Goal: Entertainment & Leisure: Consume media (video, audio)

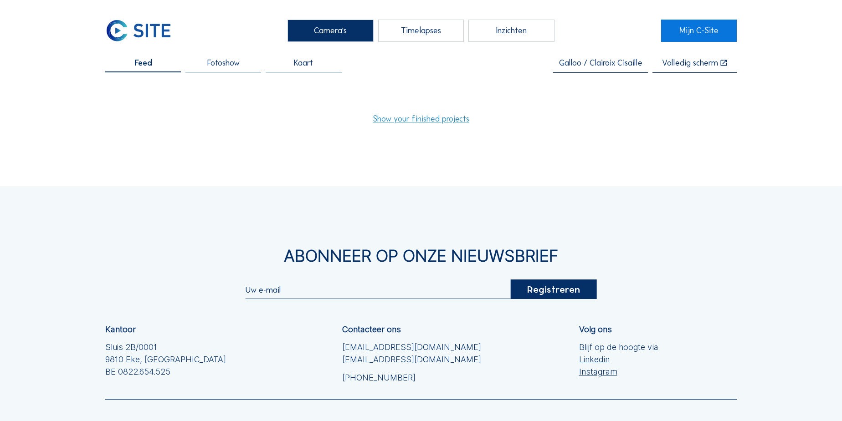
drag, startPoint x: 431, startPoint y: 33, endPoint x: 360, endPoint y: 22, distance: 71.5
click at [431, 33] on div "Timelapses" at bounding box center [421, 31] width 86 height 22
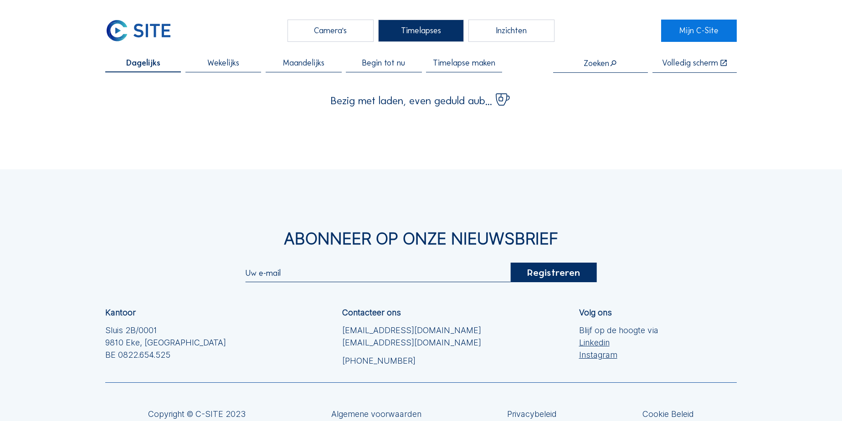
click at [341, 30] on div "Camera's" at bounding box center [331, 31] width 86 height 22
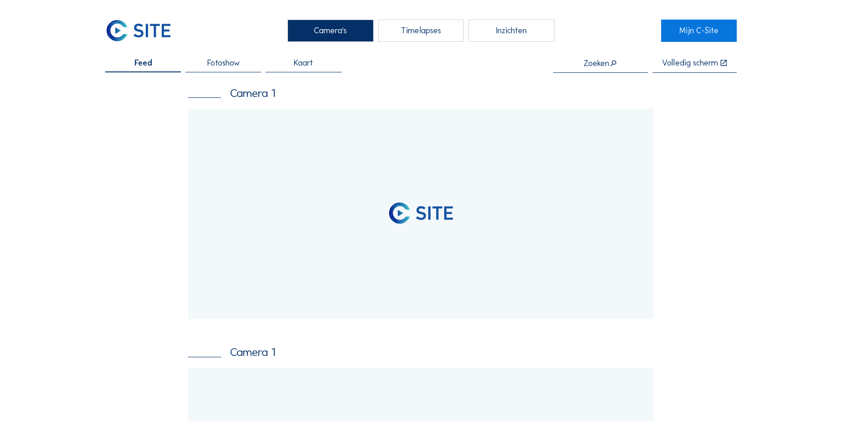
click at [594, 66] on input "text" at bounding box center [600, 63] width 95 height 9
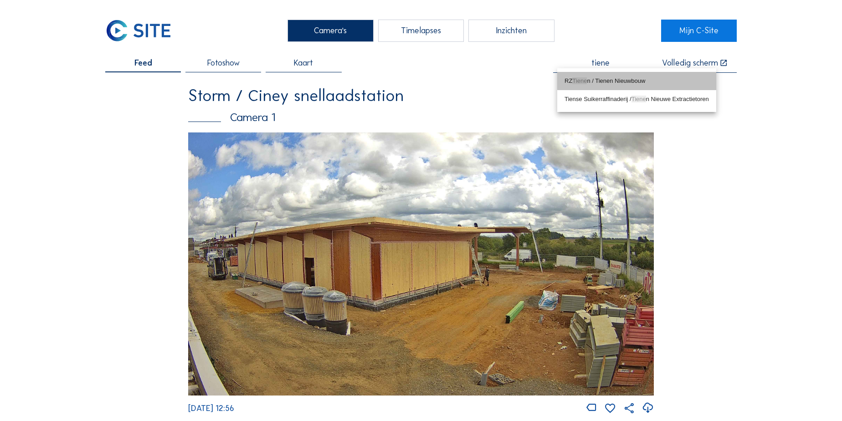
click at [608, 83] on div "RZ Tiene n / Tienen Nieuwbouw" at bounding box center [637, 80] width 144 height 7
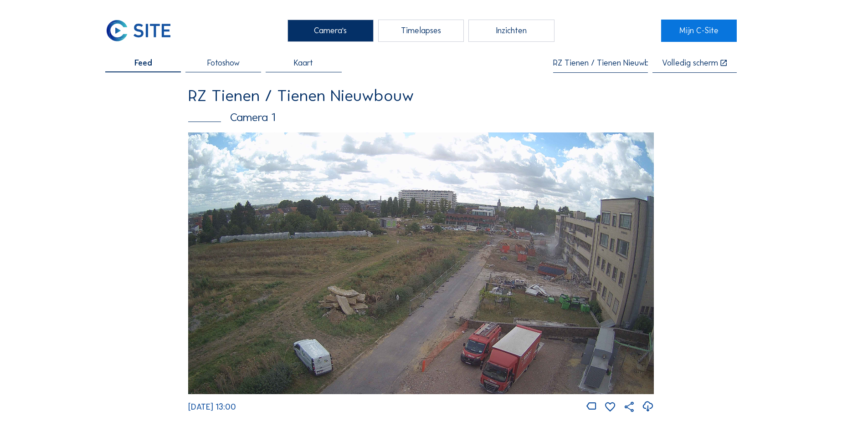
type input "RZ Tienen / Tienen Nieuwbouw"
click at [441, 32] on div "Timelapses" at bounding box center [421, 31] width 86 height 22
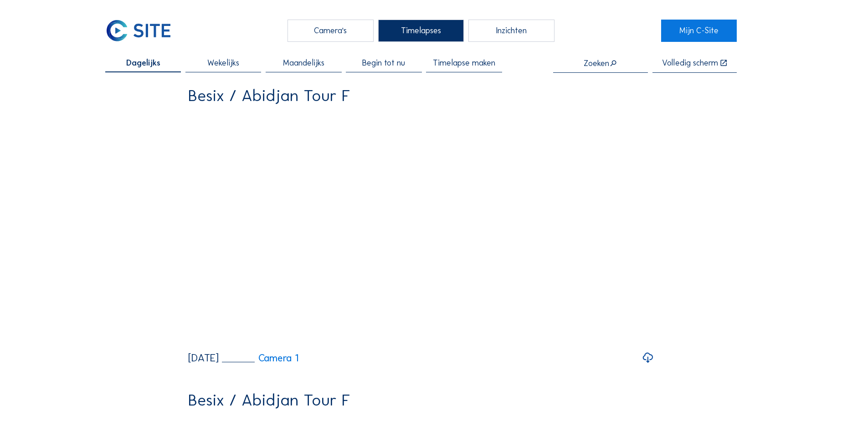
click at [227, 62] on span "Wekelijks" at bounding box center [223, 63] width 32 height 8
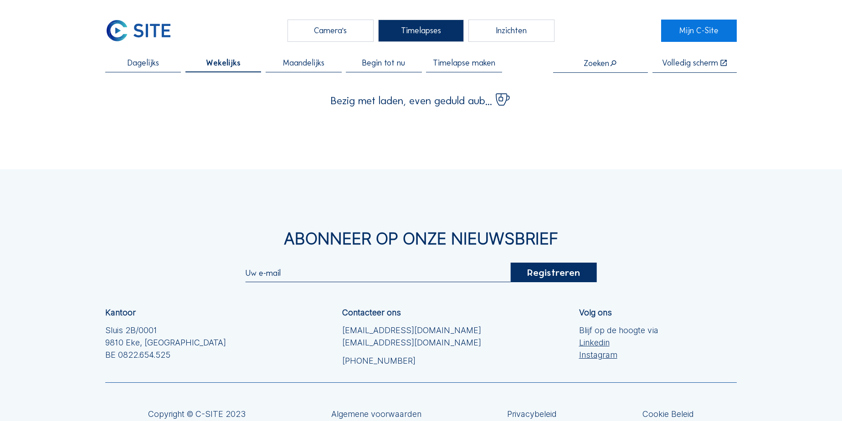
click at [586, 63] on input "text" at bounding box center [600, 63] width 95 height 9
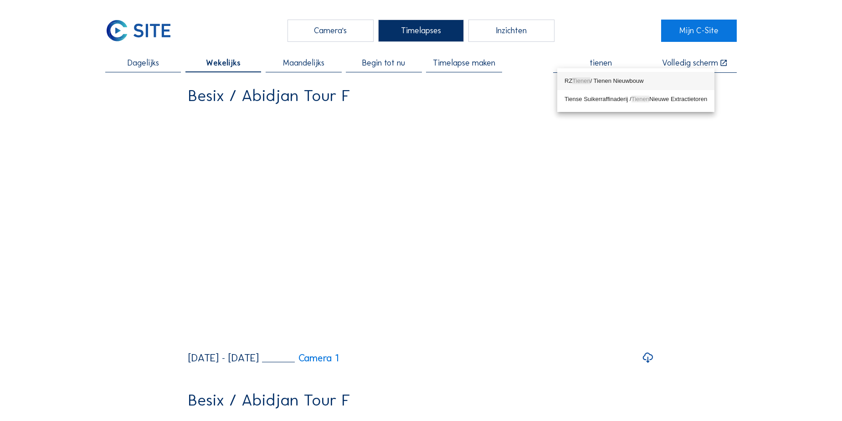
click at [584, 83] on span "Tienen" at bounding box center [581, 80] width 18 height 7
type input "RZ Tienen / Tienen Nieuwbouw"
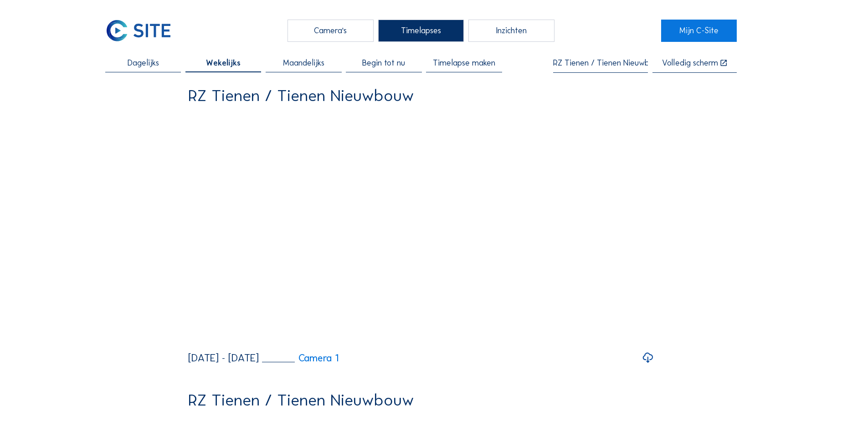
click at [298, 66] on span "Maandelijks" at bounding box center [303, 63] width 41 height 8
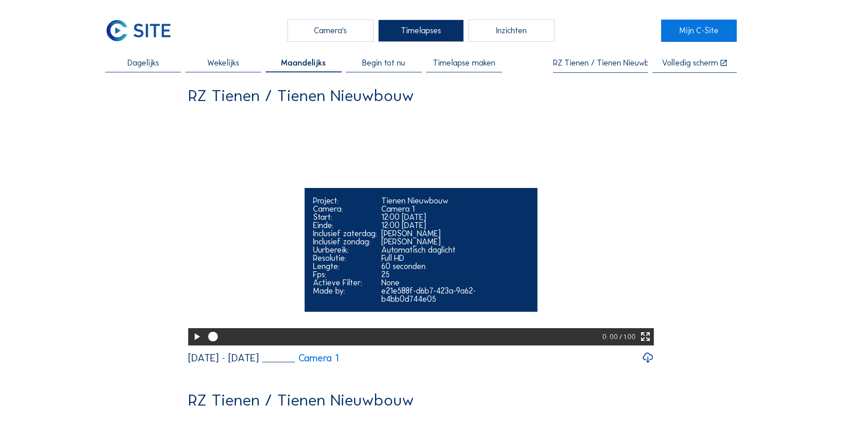
click at [194, 344] on icon at bounding box center [196, 337] width 11 height 14
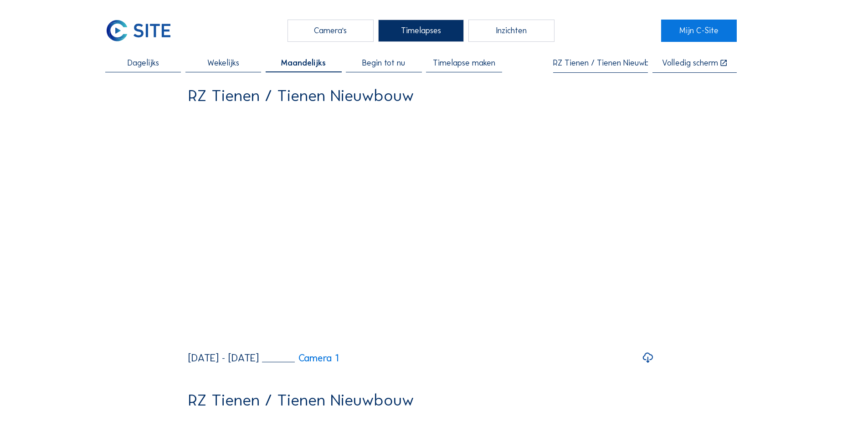
click at [319, 30] on div "Camera's" at bounding box center [331, 31] width 86 height 22
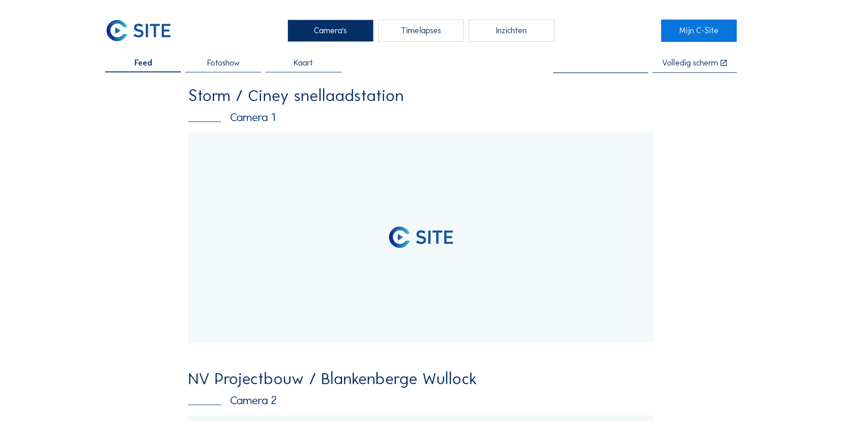
click at [591, 62] on input "text" at bounding box center [600, 63] width 95 height 9
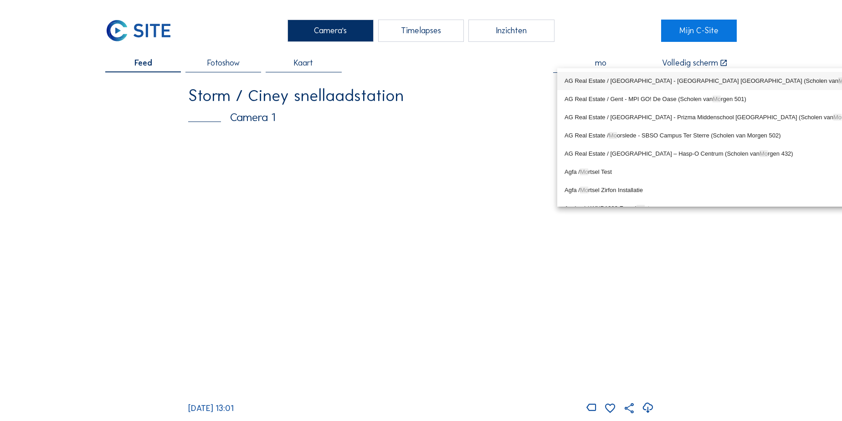
type input "m"
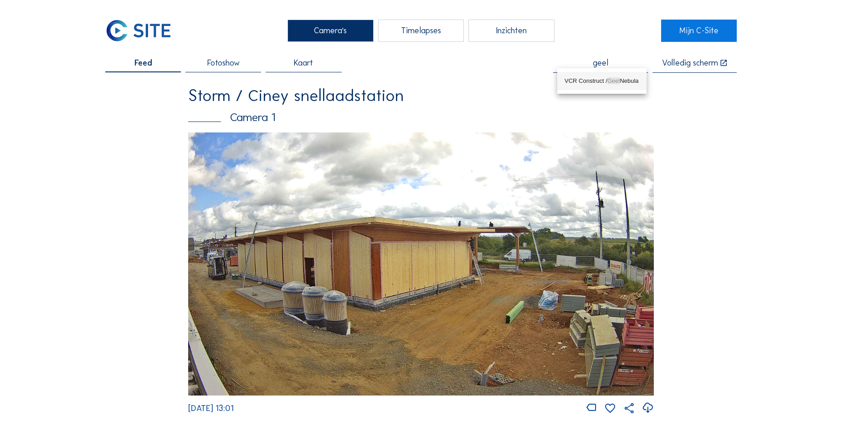
click at [576, 81] on div "VCR Construct / Geel Nebula" at bounding box center [602, 80] width 75 height 7
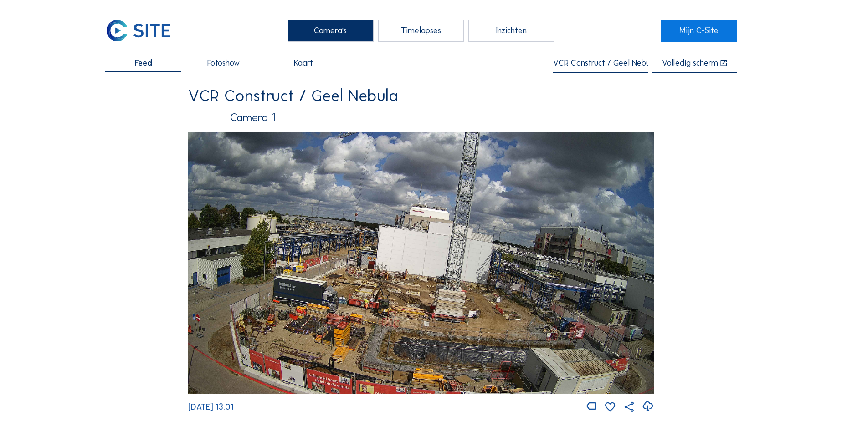
click at [579, 61] on input "VCR Construct / Geel Nebula" at bounding box center [600, 63] width 95 height 9
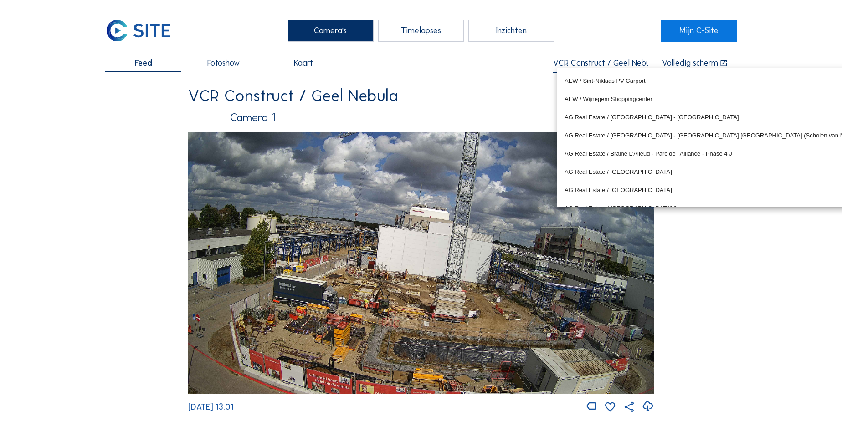
click at [579, 61] on input "VCR Construct / Geel Nebula" at bounding box center [600, 63] width 95 height 9
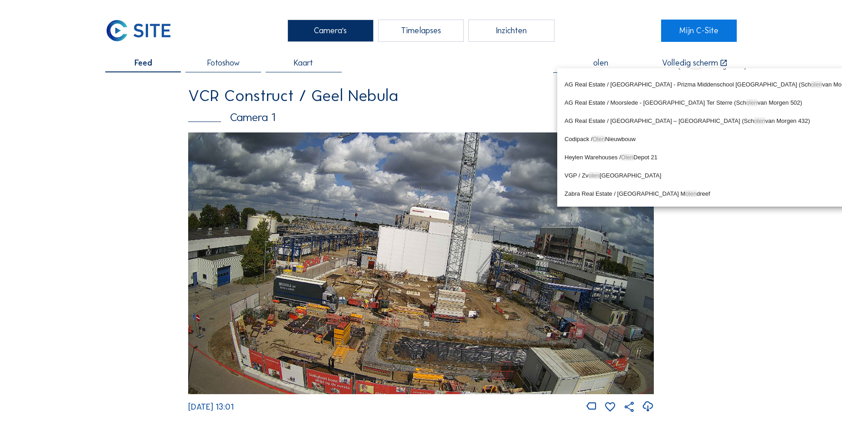
click at [600, 62] on input "olen" at bounding box center [600, 63] width 95 height 9
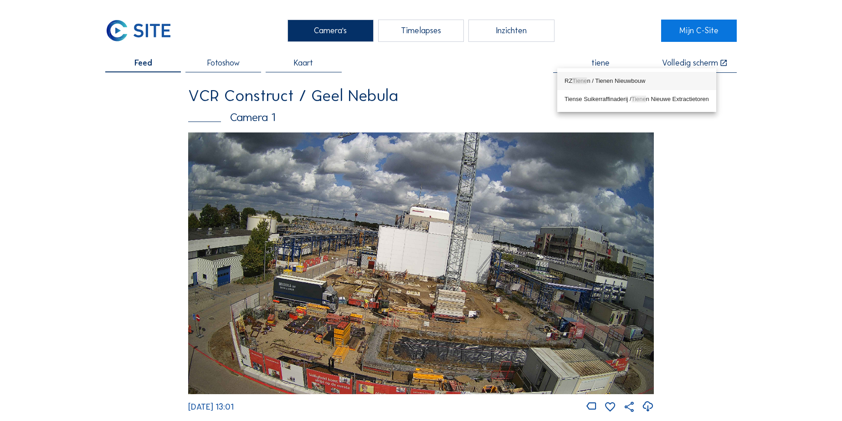
click at [598, 78] on div "RZ Tiene n / Tienen Nieuwbouw" at bounding box center [637, 80] width 144 height 7
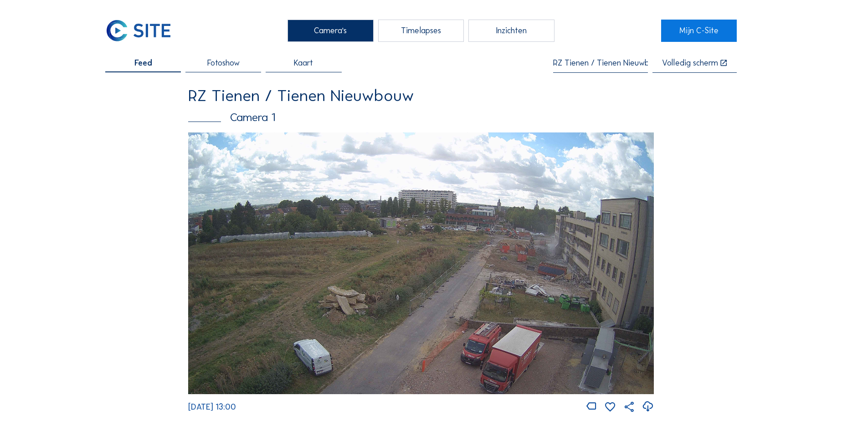
type input "RZ Tienen / Tienen Nieuwbouw"
click at [478, 262] on img at bounding box center [421, 264] width 466 height 262
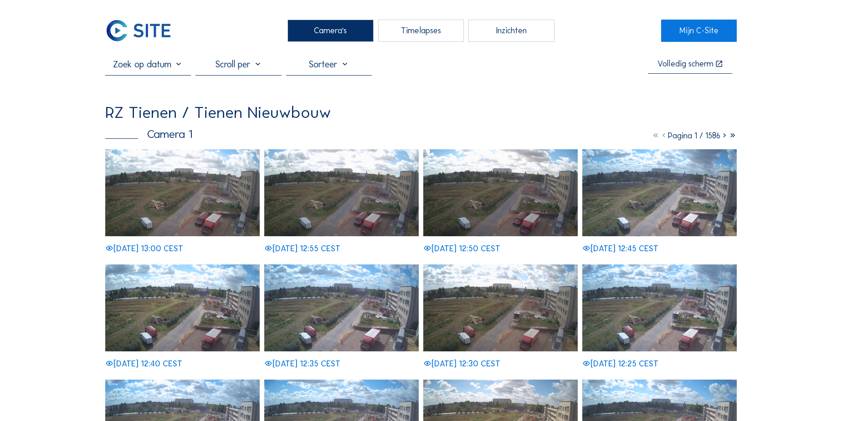
click at [177, 207] on img at bounding box center [182, 192] width 154 height 87
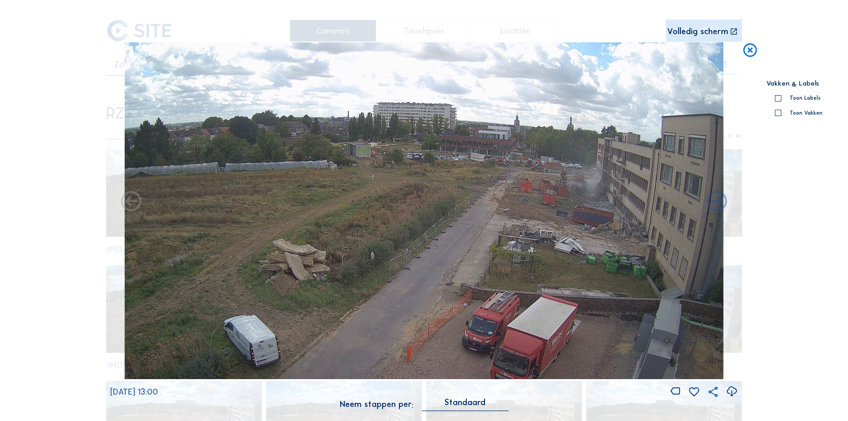
click at [746, 57] on icon at bounding box center [750, 50] width 16 height 17
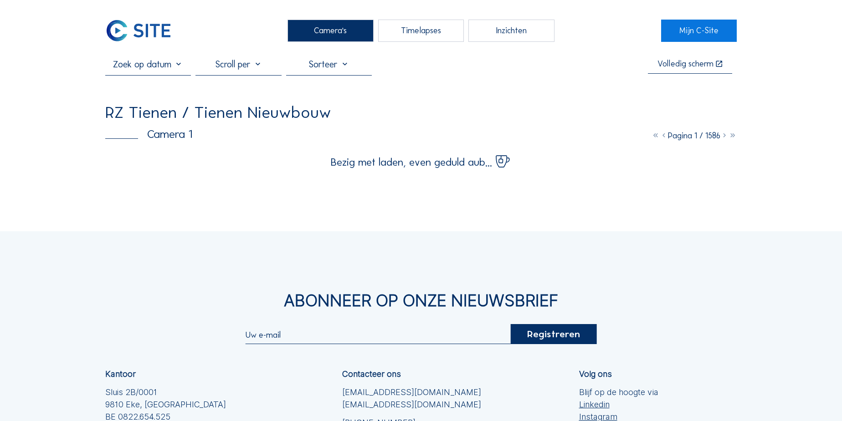
click at [408, 26] on div "Timelapses" at bounding box center [421, 31] width 86 height 22
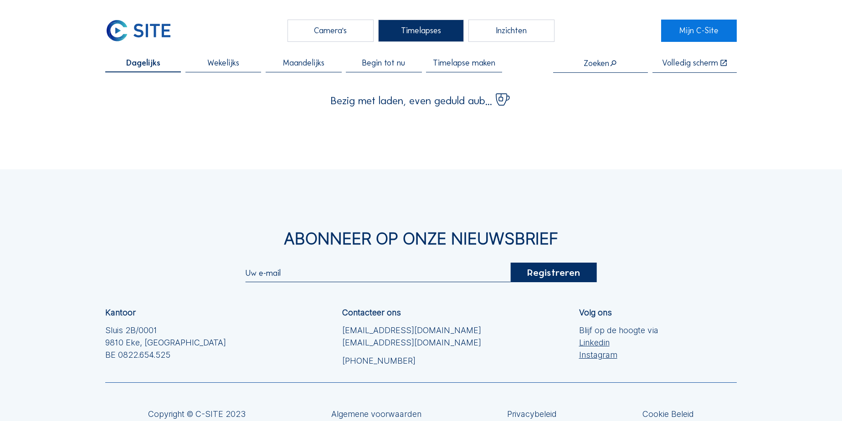
click at [340, 28] on div "Camera's" at bounding box center [331, 31] width 86 height 22
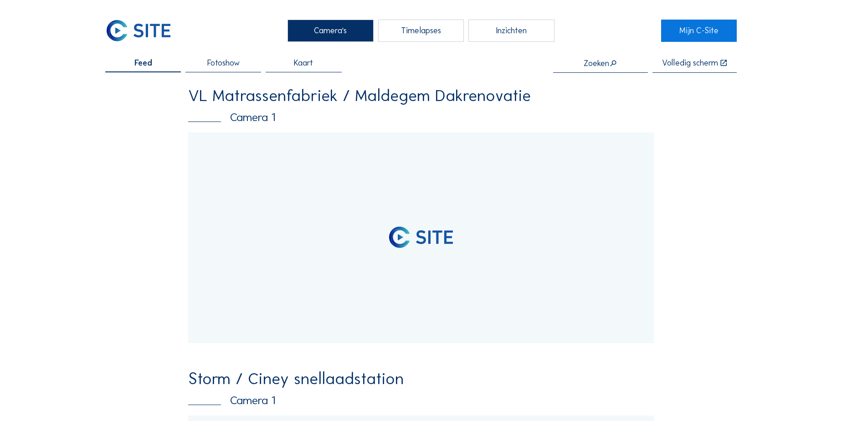
click at [596, 63] on input "text" at bounding box center [600, 63] width 95 height 9
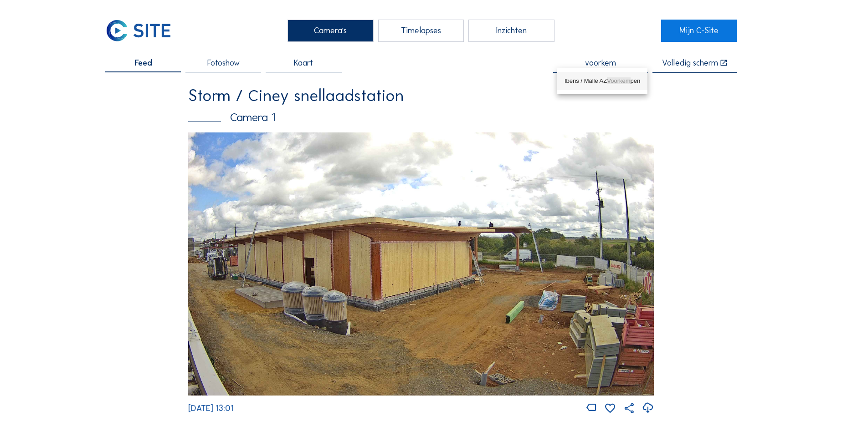
click at [602, 82] on div "Ibens / Malle AZ Voorkem pen" at bounding box center [603, 80] width 76 height 7
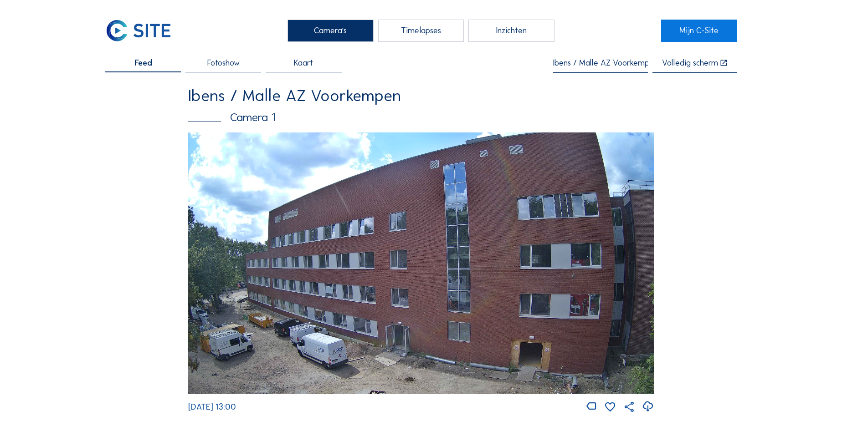
type input "Ibens / Malle AZ Voorkempen"
click at [420, 26] on div "Timelapses" at bounding box center [421, 31] width 86 height 22
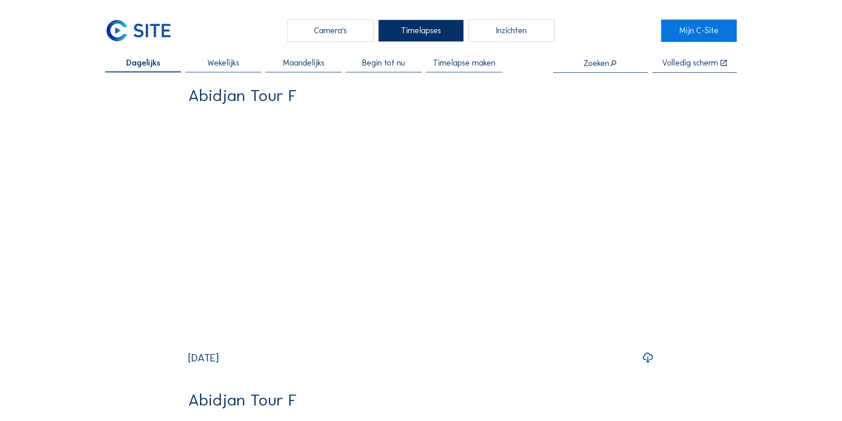
click at [600, 64] on input "text" at bounding box center [600, 63] width 95 height 9
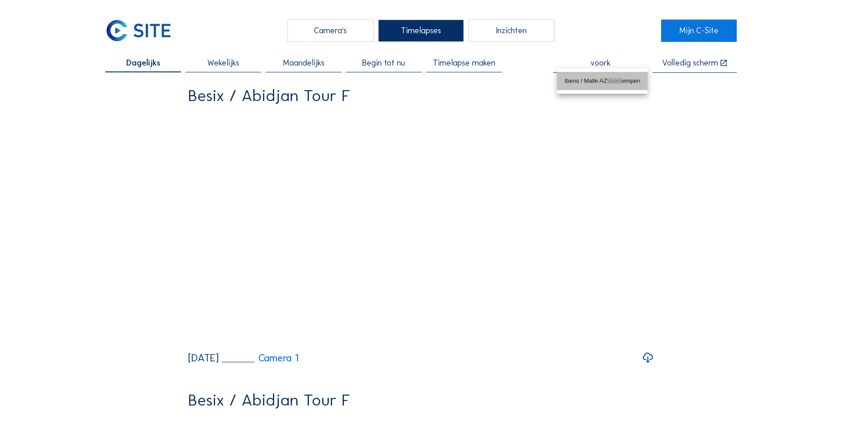
click at [599, 85] on div "Ibens / Malle AZ Voork empen" at bounding box center [603, 81] width 76 height 15
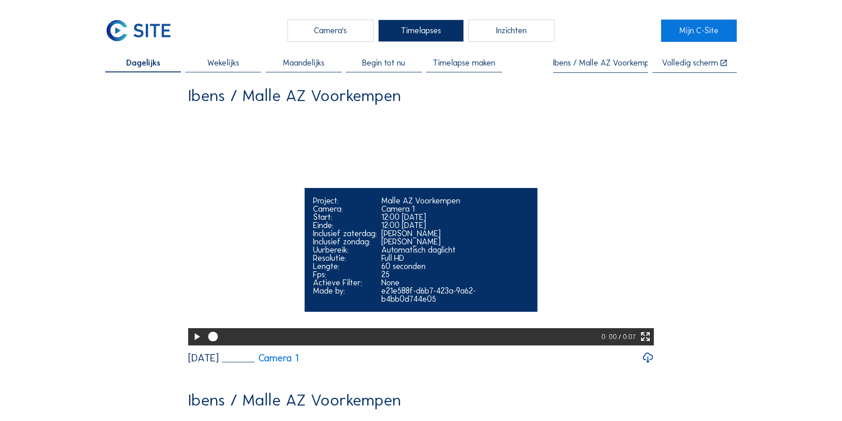
type input "Ibens / Malle AZ Voorkempen"
click at [195, 344] on icon at bounding box center [196, 337] width 11 height 14
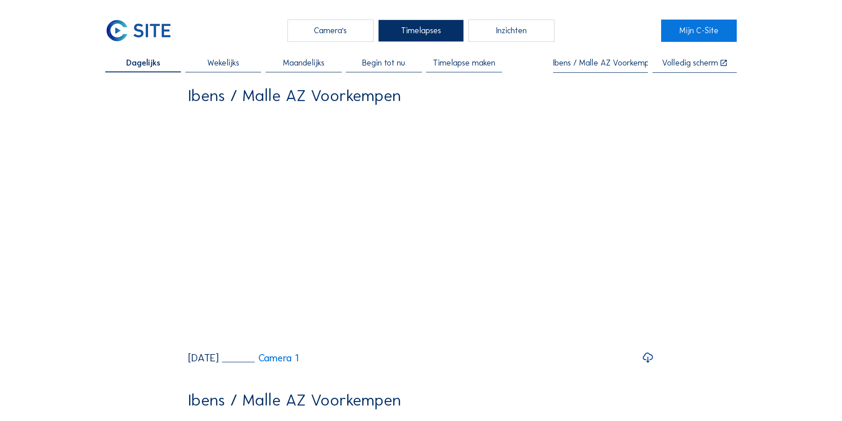
click at [376, 62] on span "Begin tot nu" at bounding box center [383, 63] width 43 height 8
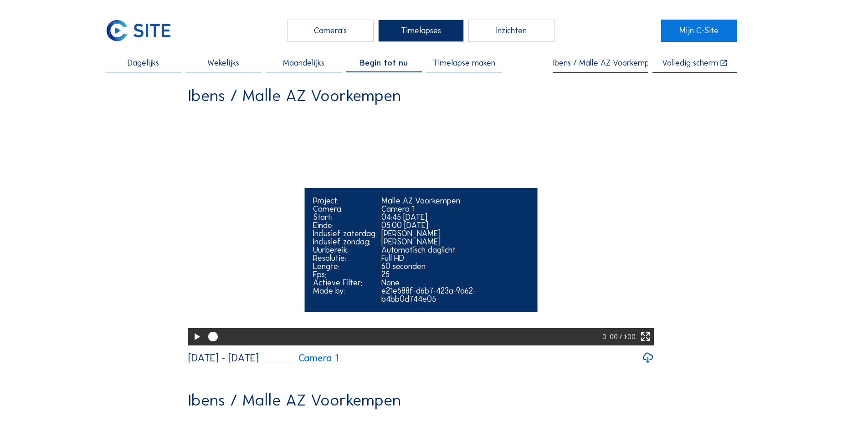
click at [193, 344] on icon at bounding box center [196, 337] width 11 height 14
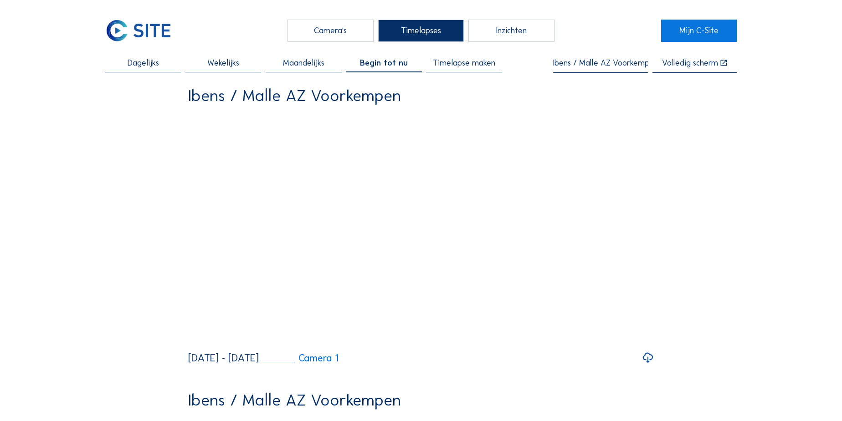
click at [329, 22] on div "Camera's" at bounding box center [331, 31] width 86 height 22
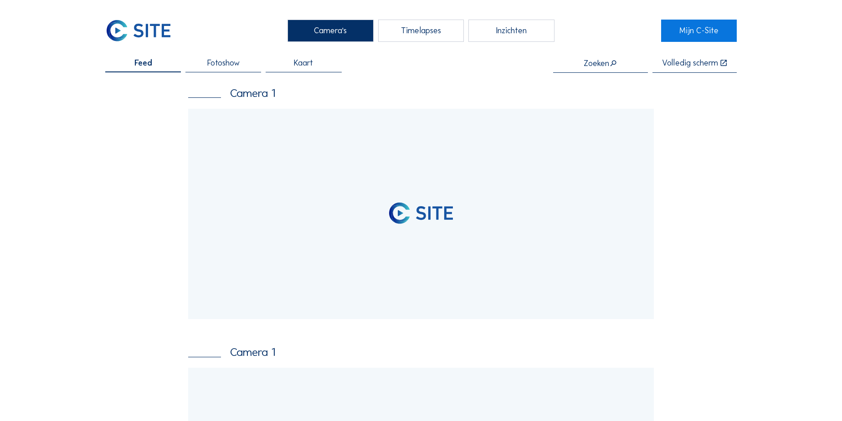
click at [231, 62] on span "Fotoshow" at bounding box center [223, 63] width 32 height 8
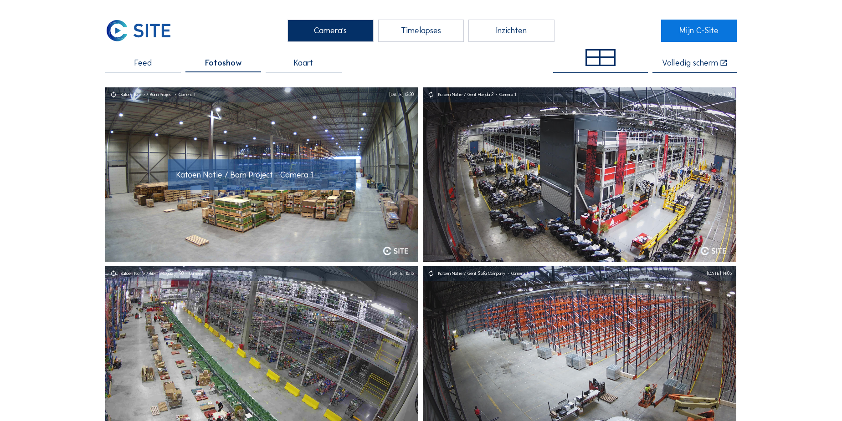
click at [271, 175] on span "Katoen Natie / Born Project - Camera 1" at bounding box center [244, 175] width 137 height 10
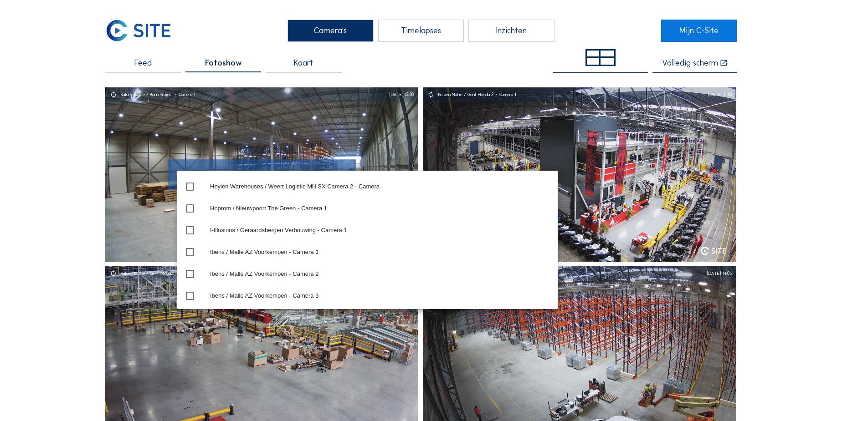
scroll to position [8281, 0]
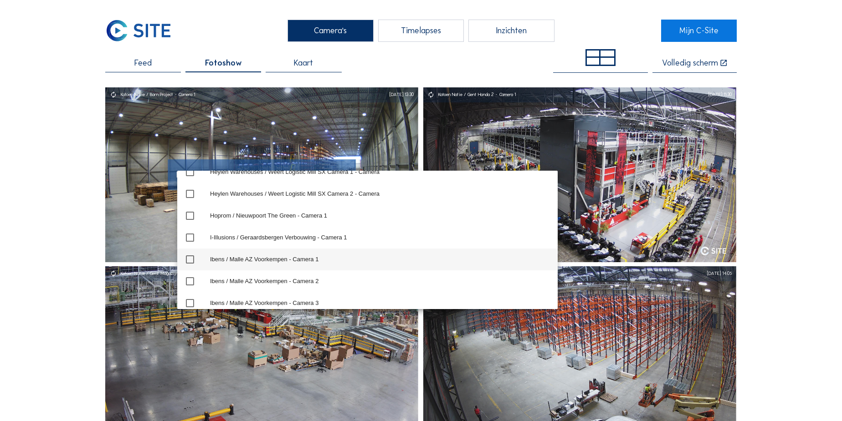
click at [190, 258] on icon "check_box_outline_blank" at bounding box center [190, 259] width 11 height 11
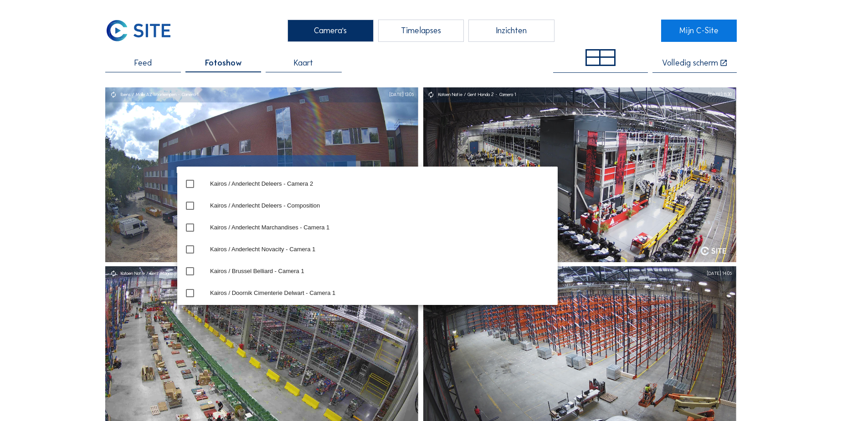
scroll to position [9511, 0]
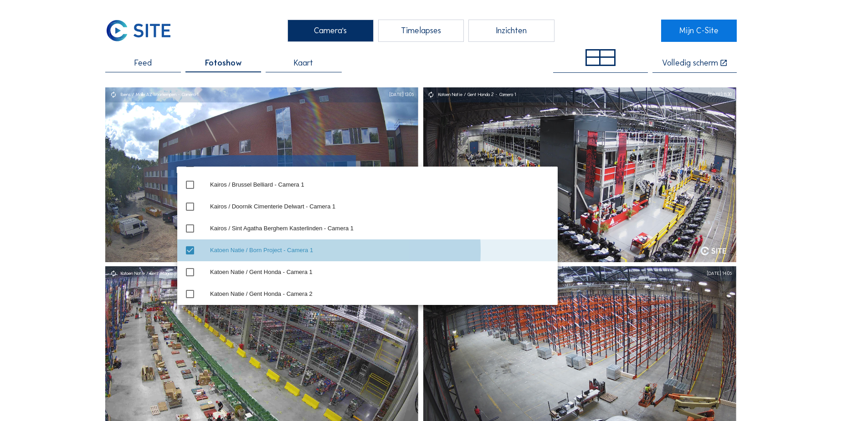
click at [186, 249] on icon "check_box" at bounding box center [190, 250] width 11 height 11
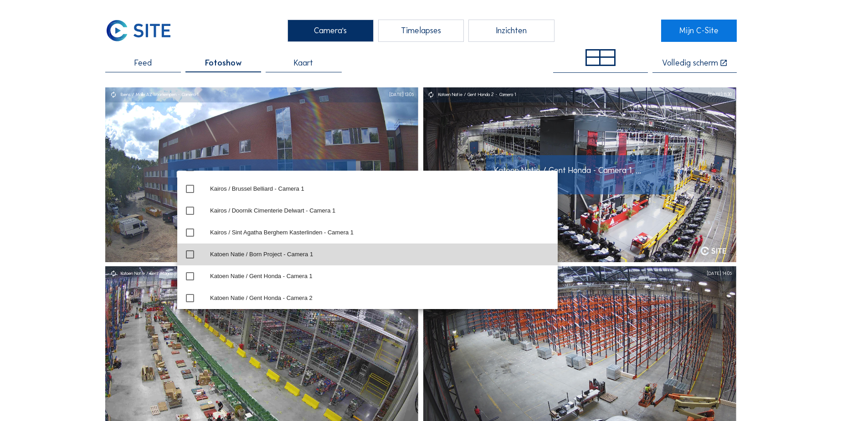
click at [570, 169] on img at bounding box center [579, 174] width 313 height 175
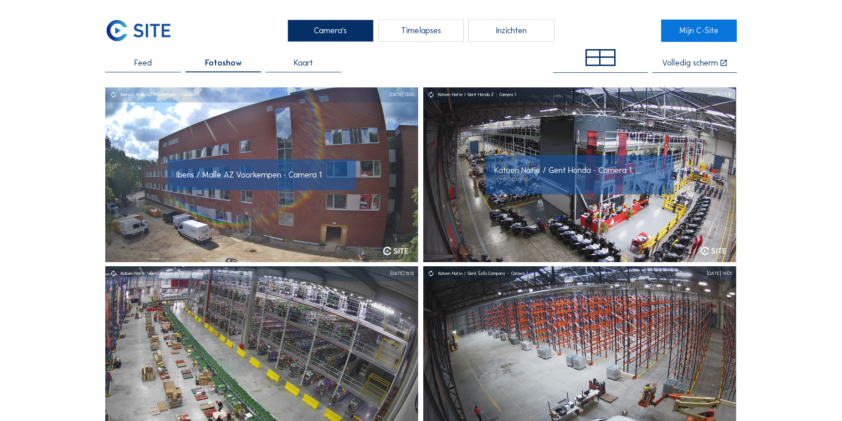
click at [556, 169] on span "Katoen Natie / Gent Honda - Camera 1, ..." at bounding box center [567, 170] width 147 height 10
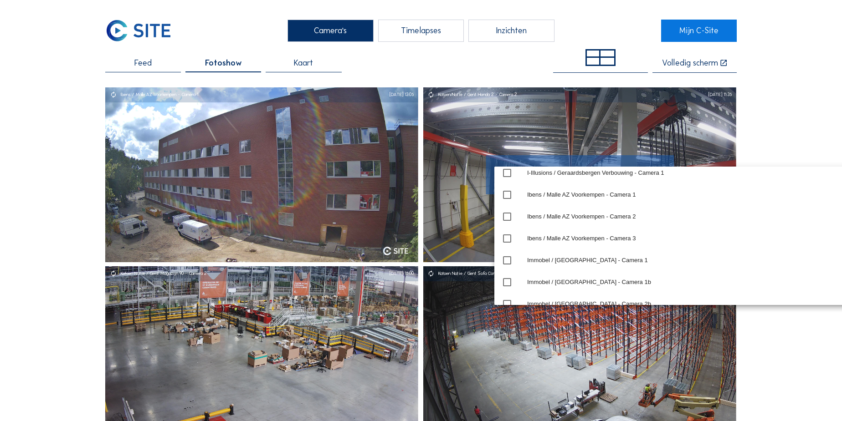
scroll to position [8327, 0]
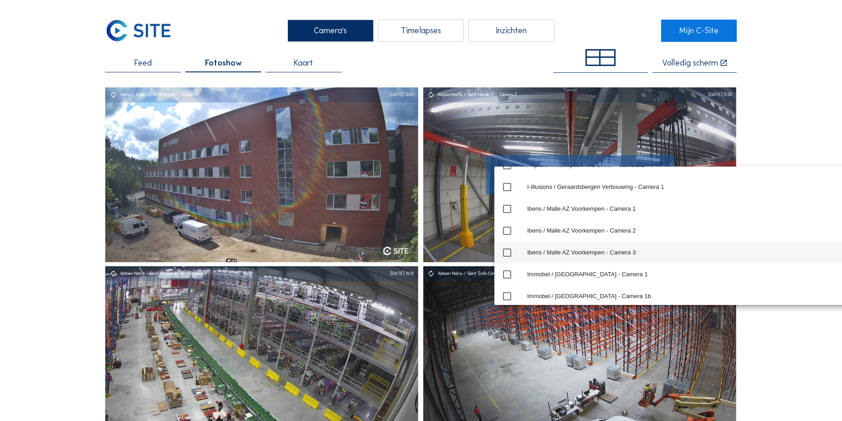
click at [509, 257] on icon "check_box_outline_blank" at bounding box center [507, 252] width 11 height 11
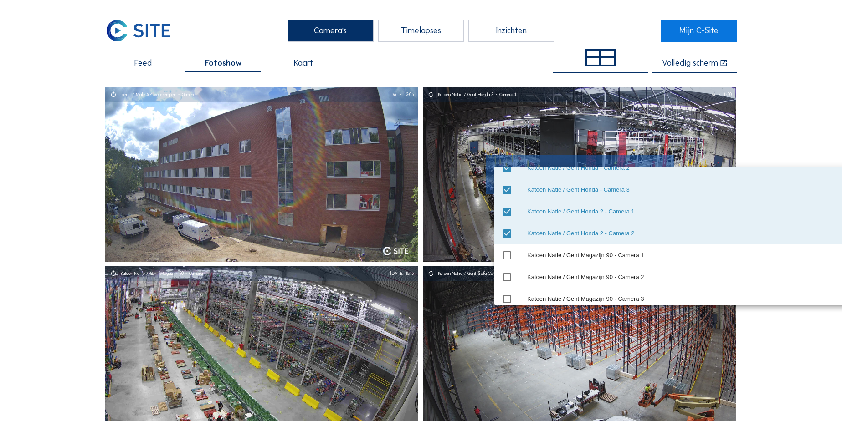
scroll to position [9515, 0]
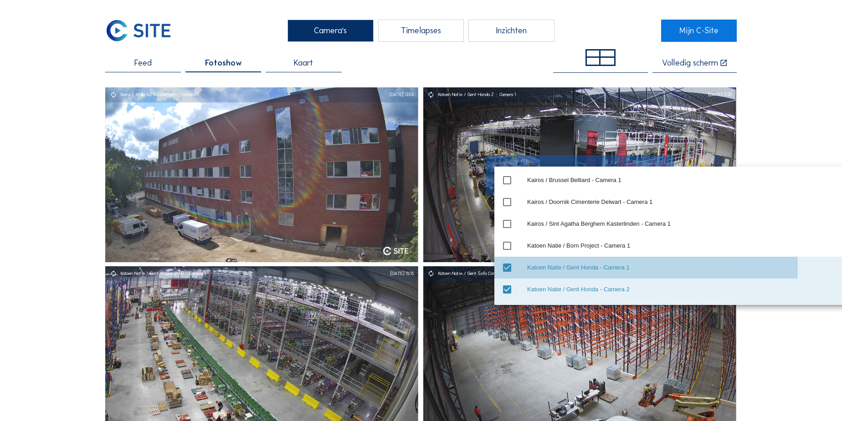
click at [509, 266] on icon "check_box" at bounding box center [507, 267] width 11 height 11
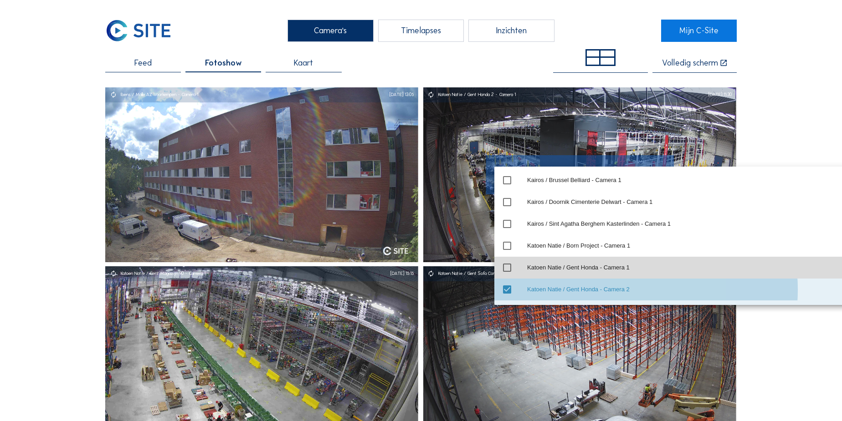
click at [509, 287] on icon "check_box" at bounding box center [507, 289] width 11 height 11
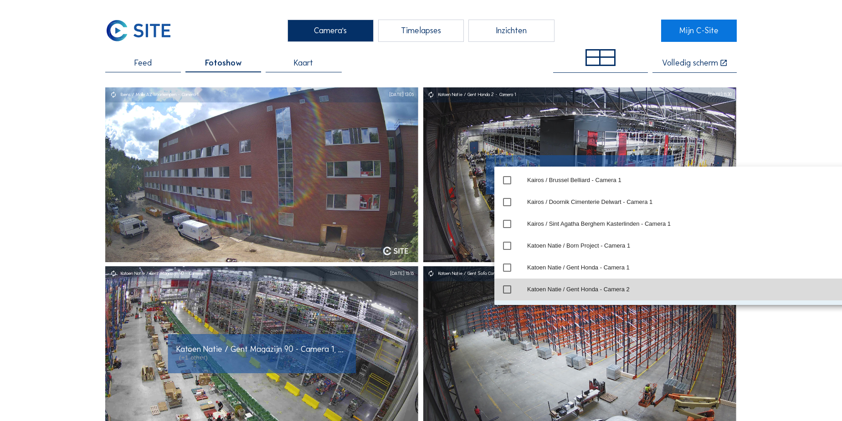
click at [260, 350] on span "Katoen Natie / Gent Magazijn 90 - Camera 1, ..." at bounding box center [259, 349] width 167 height 10
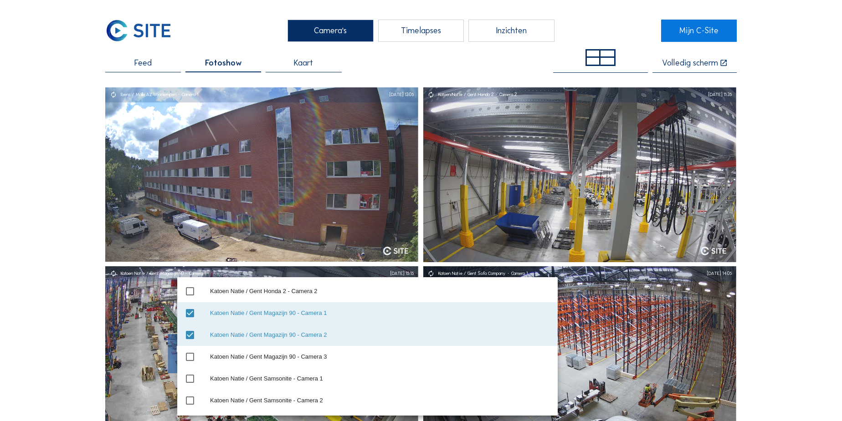
scroll to position [9718, 0]
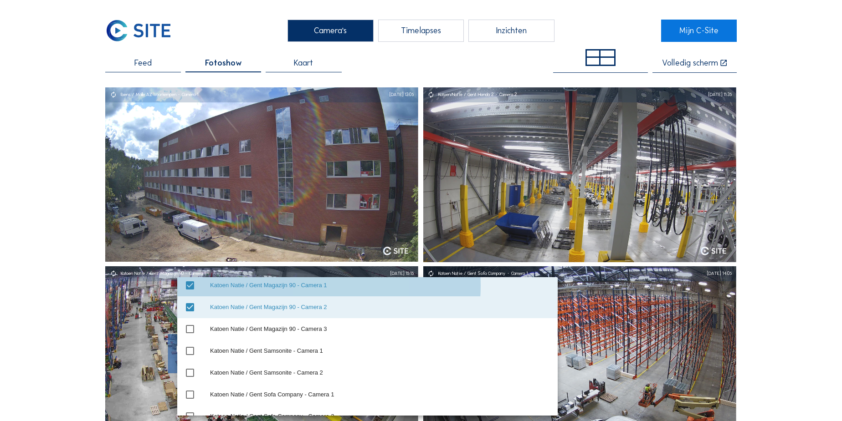
click at [194, 287] on icon "check_box" at bounding box center [190, 285] width 11 height 11
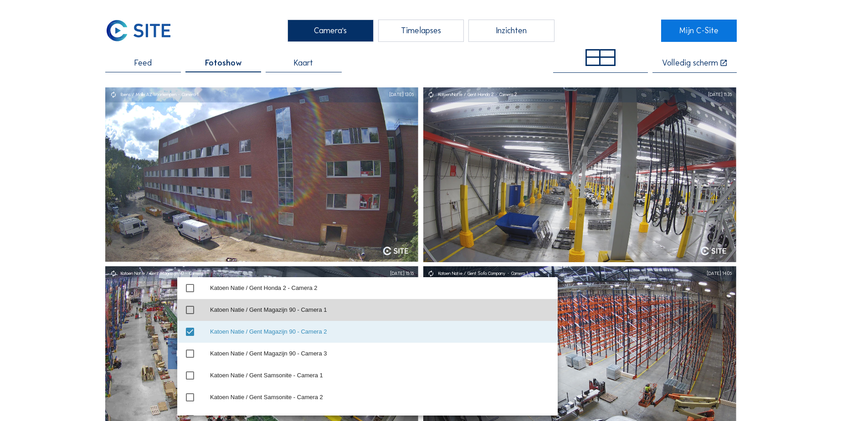
click at [191, 329] on icon "check_box" at bounding box center [190, 332] width 11 height 11
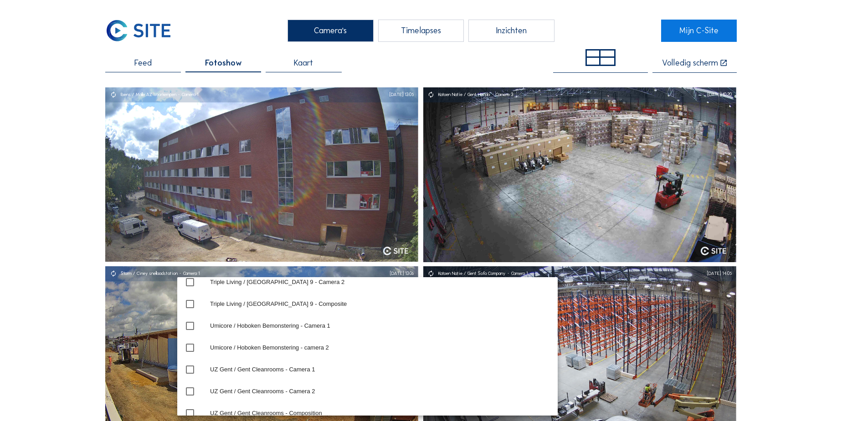
scroll to position [14001, 0]
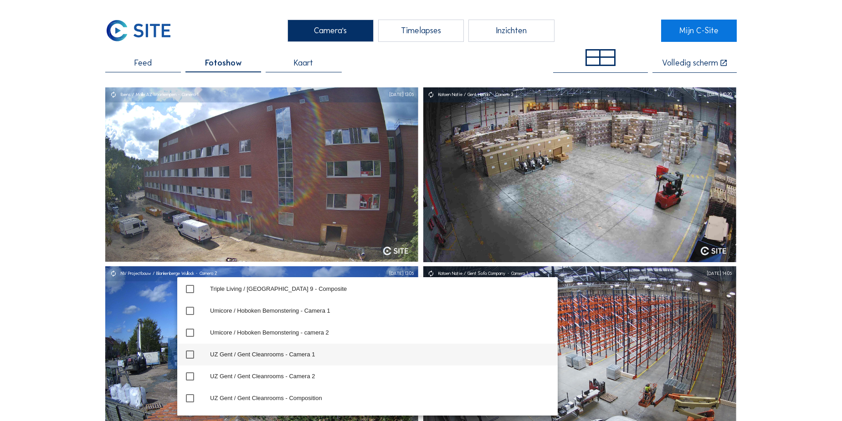
click at [192, 355] on icon "check_box_outline_blank" at bounding box center [190, 354] width 11 height 11
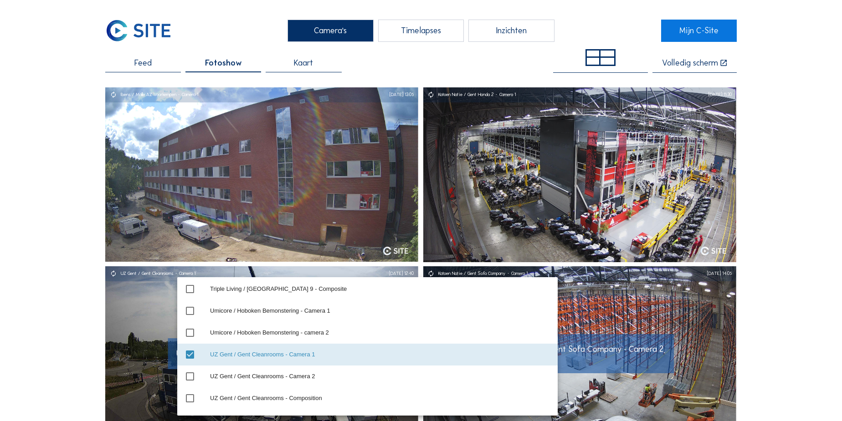
click at [564, 353] on span "Katoen Natie / Gent Sofa Company - Camera 2, ..." at bounding box center [583, 349] width 179 height 10
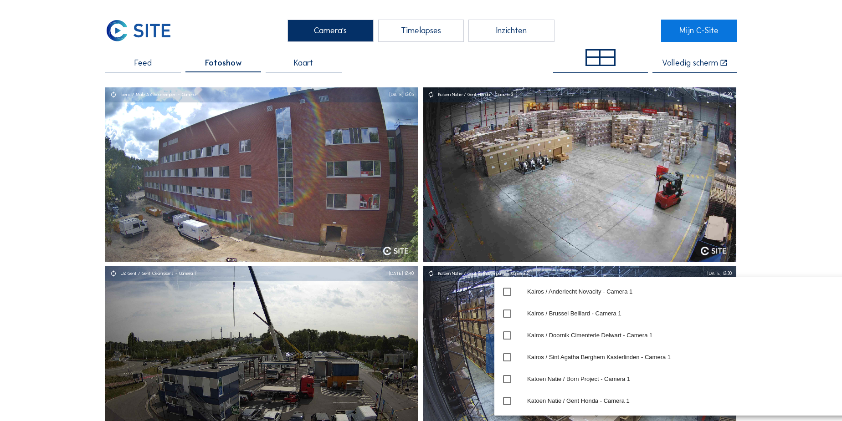
scroll to position [9741, 0]
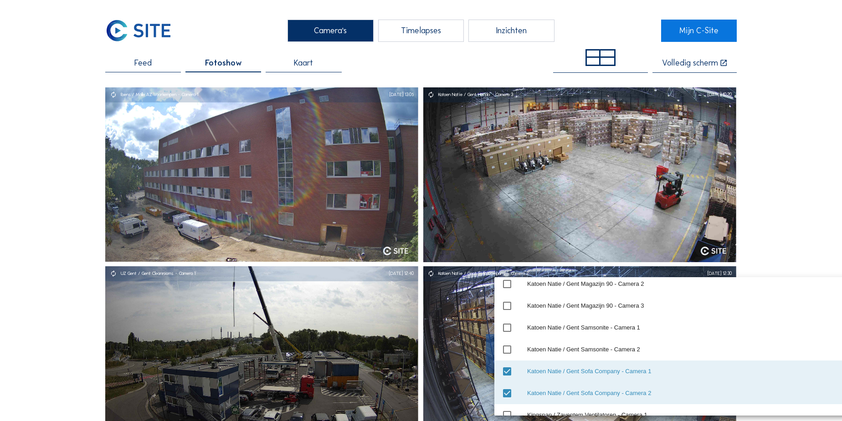
click at [509, 370] on icon "check_box" at bounding box center [507, 371] width 11 height 11
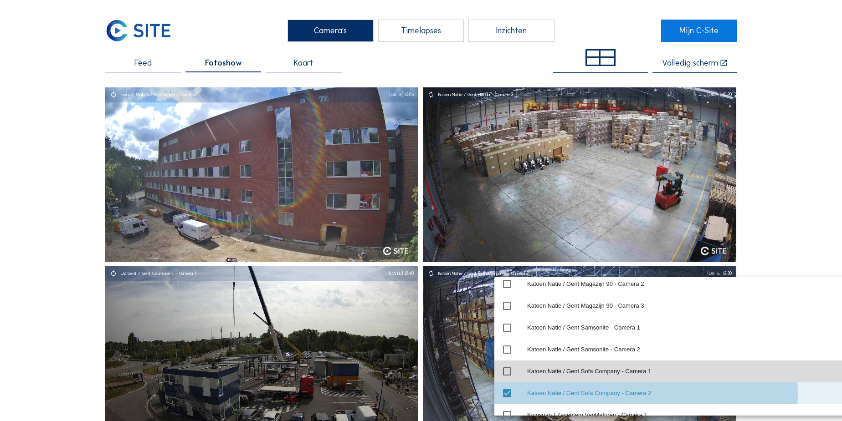
click at [508, 390] on icon "check_box" at bounding box center [507, 393] width 11 height 11
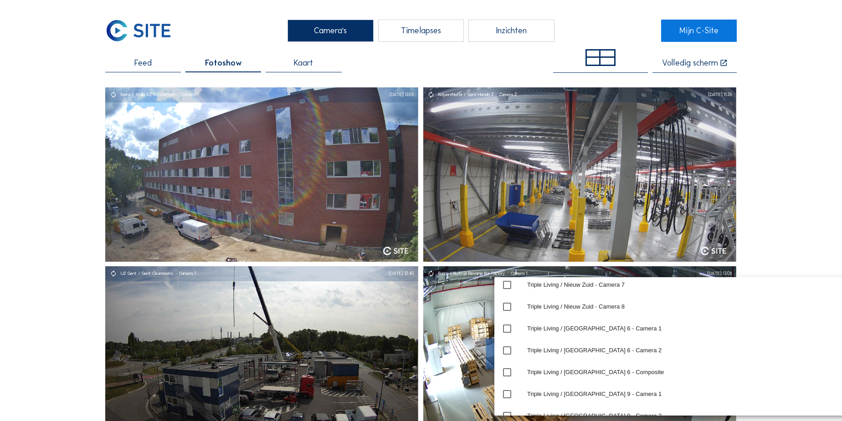
scroll to position [14059, 0]
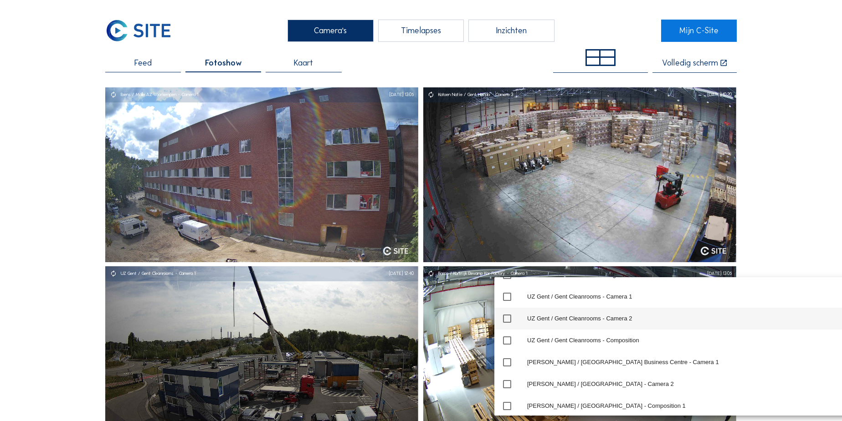
click at [504, 316] on icon "check_box_outline_blank" at bounding box center [507, 319] width 11 height 11
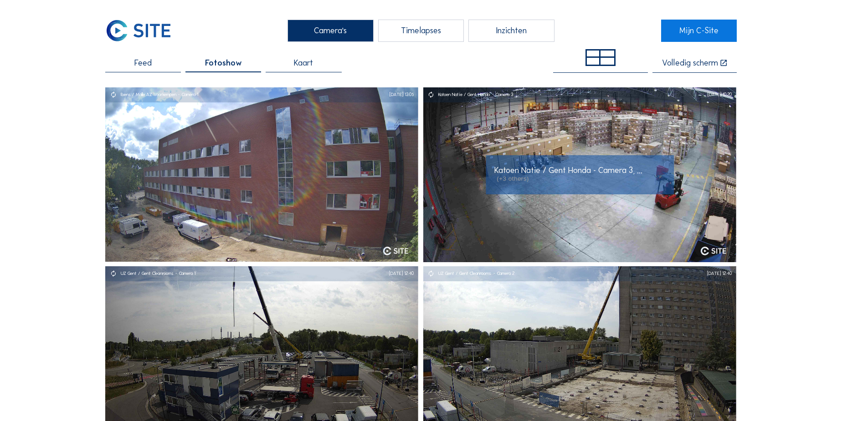
click at [569, 171] on span "Katoen Natie / Gent Honda - Camera 3, ..." at bounding box center [568, 170] width 148 height 10
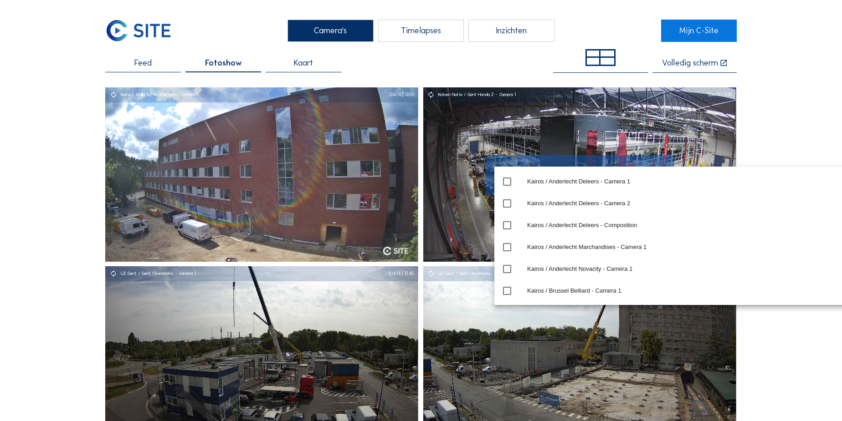
scroll to position [9611, 0]
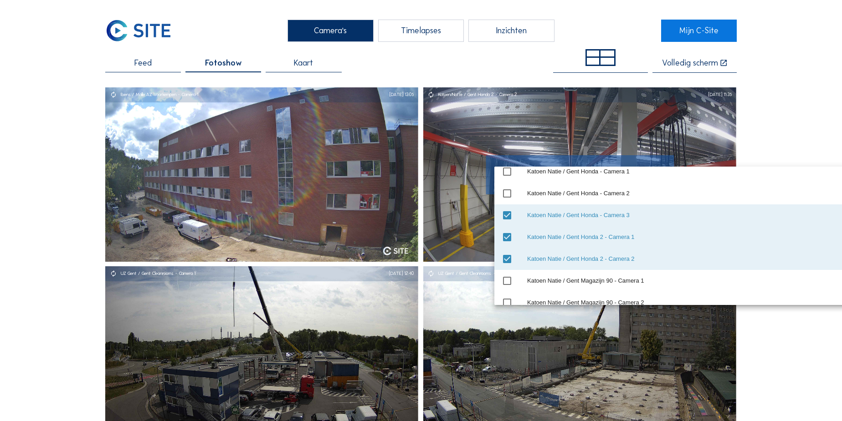
drag, startPoint x: 509, startPoint y: 214, endPoint x: 509, endPoint y: 221, distance: 7.3
click at [509, 214] on icon "check_box" at bounding box center [507, 215] width 11 height 11
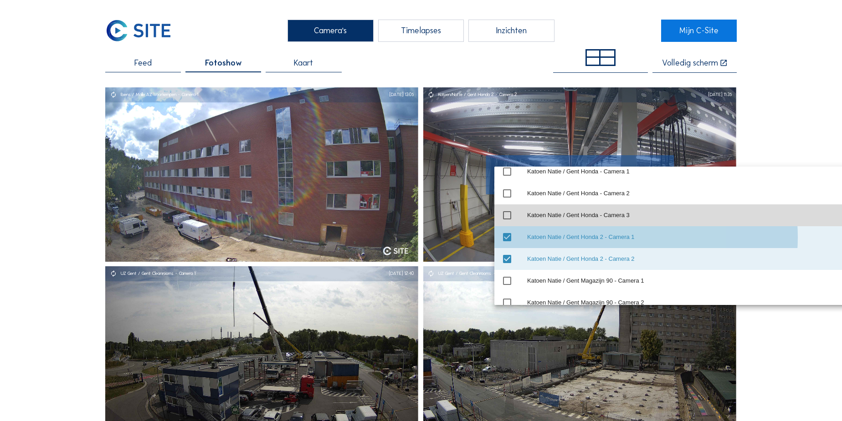
click at [509, 236] on icon "check_box" at bounding box center [507, 237] width 11 height 11
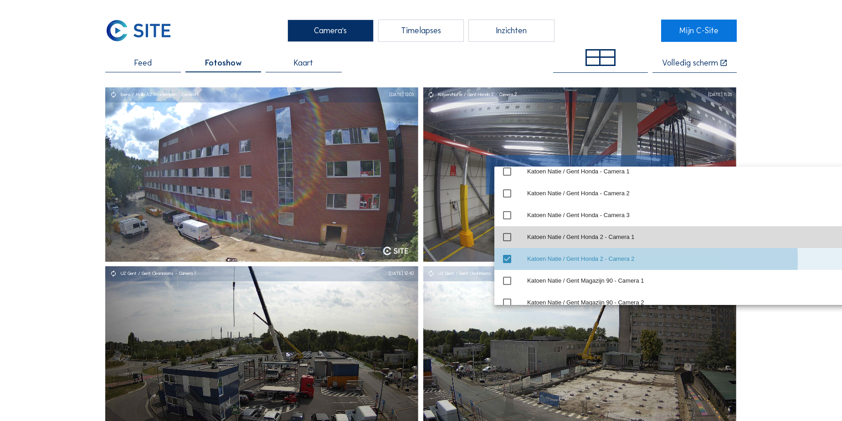
click at [506, 259] on icon "check_box" at bounding box center [507, 259] width 11 height 11
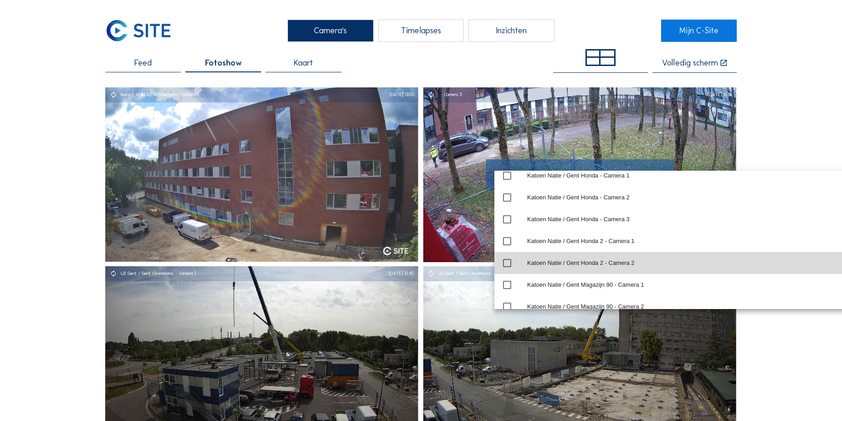
click at [798, 357] on div "Camera's Timelapses Inzichten Mijn C-Site Feed Fotoshow Kaart Volledig scherm I…" at bounding box center [421, 419] width 842 height 838
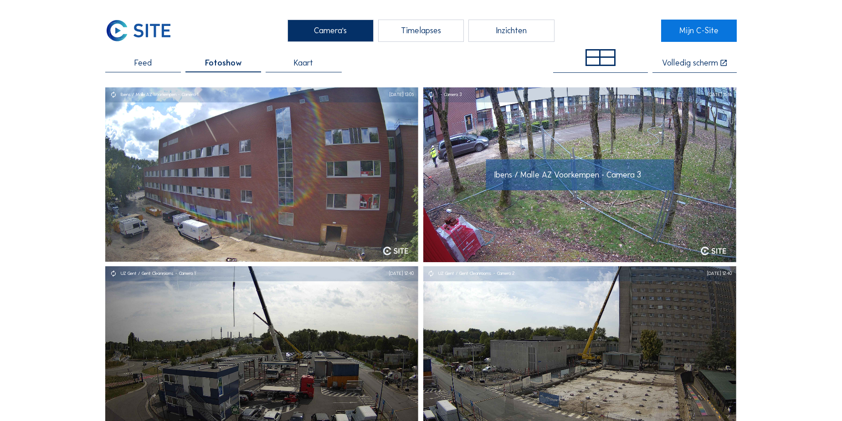
click at [574, 175] on span "Ibens / Malle AZ Voorkempen - Camera 3" at bounding box center [567, 175] width 147 height 10
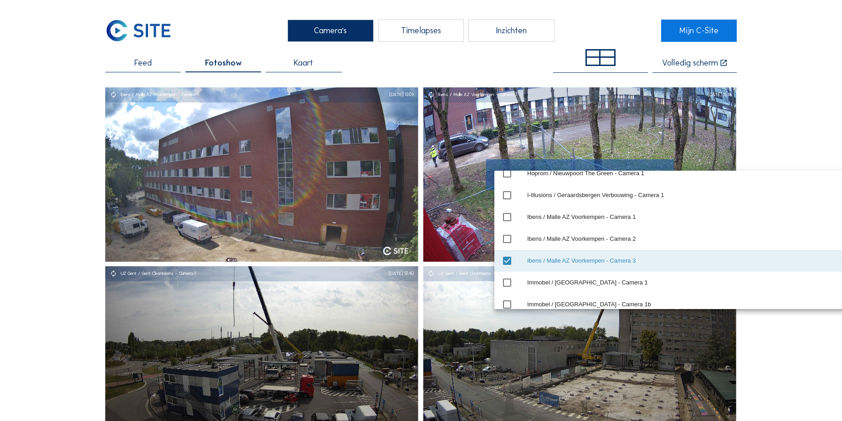
scroll to position [8322, 0]
click at [508, 239] on icon "check_box_outline_blank" at bounding box center [507, 240] width 11 height 11
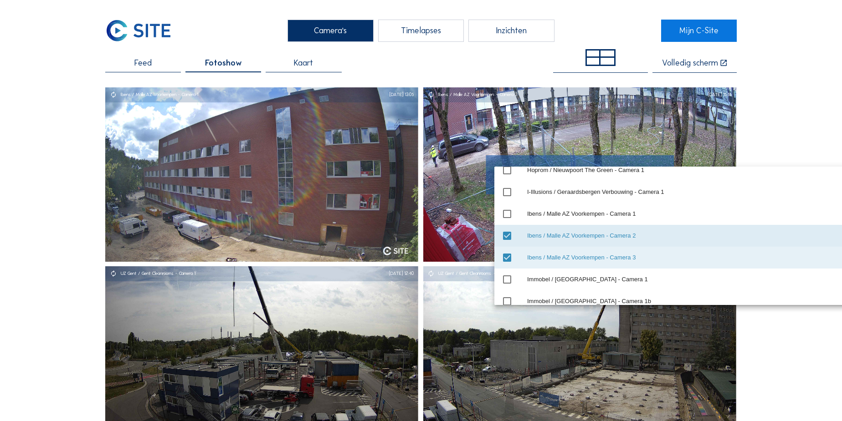
click at [506, 254] on icon "check_box" at bounding box center [507, 257] width 11 height 11
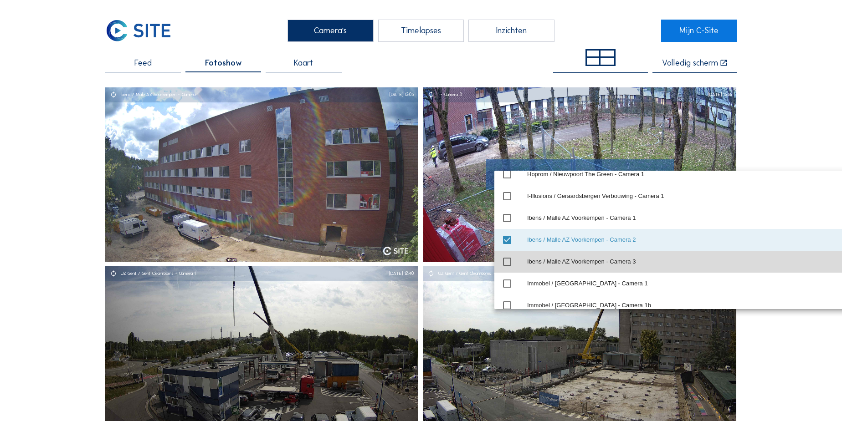
click at [804, 110] on div "Camera's Timelapses Inzichten Mijn C-Site Feed Fotoshow Kaart Volledig scherm I…" at bounding box center [421, 419] width 842 height 838
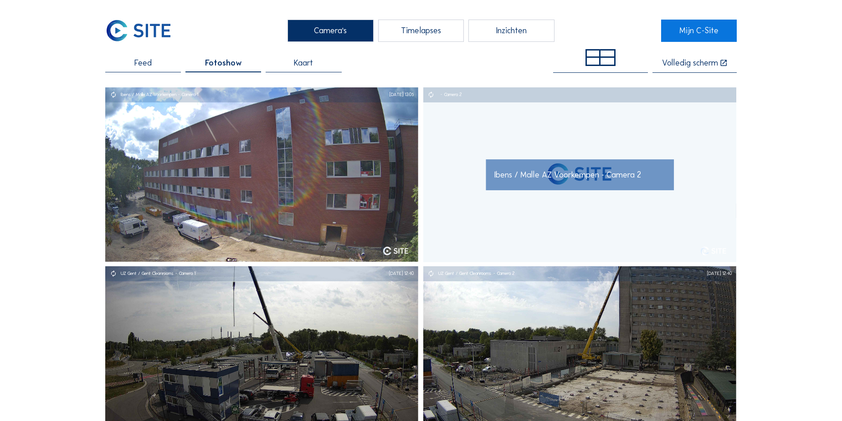
click at [433, 31] on div "Timelapses" at bounding box center [421, 31] width 86 height 22
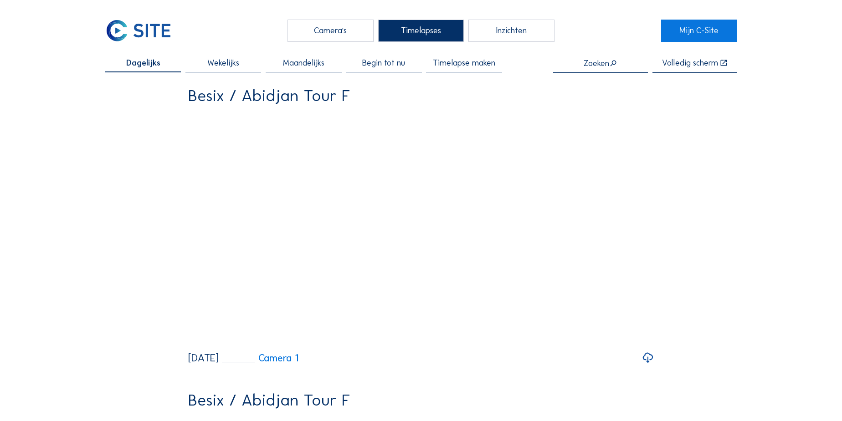
click at [462, 67] on span "Timelapse maken" at bounding box center [464, 63] width 62 height 8
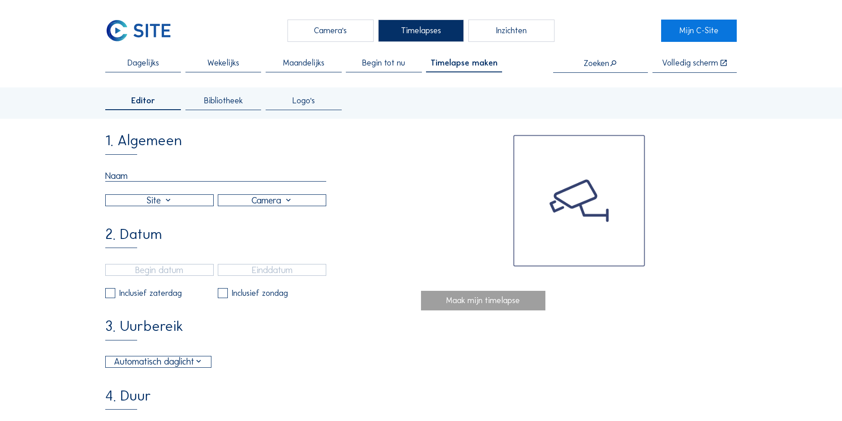
click at [226, 104] on span "Bibliotheek" at bounding box center [223, 101] width 39 height 8
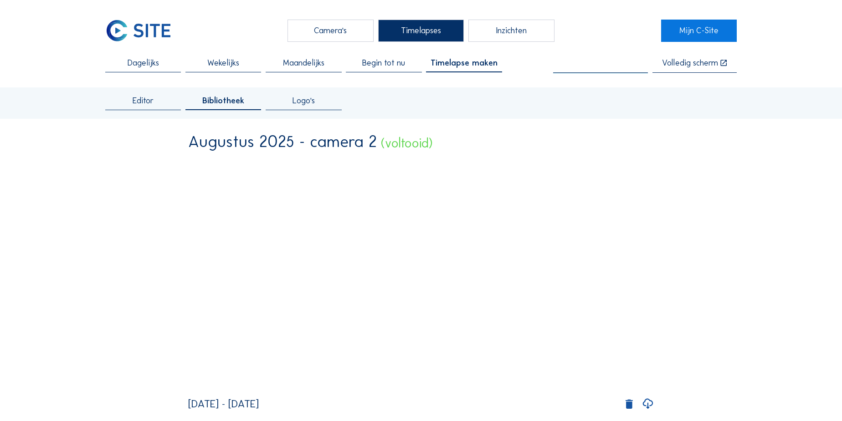
click at [612, 62] on input "text" at bounding box center [600, 63] width 95 height 9
click at [595, 83] on div "Ibens / Malle AZ Voorkempen" at bounding box center [603, 80] width 76 height 7
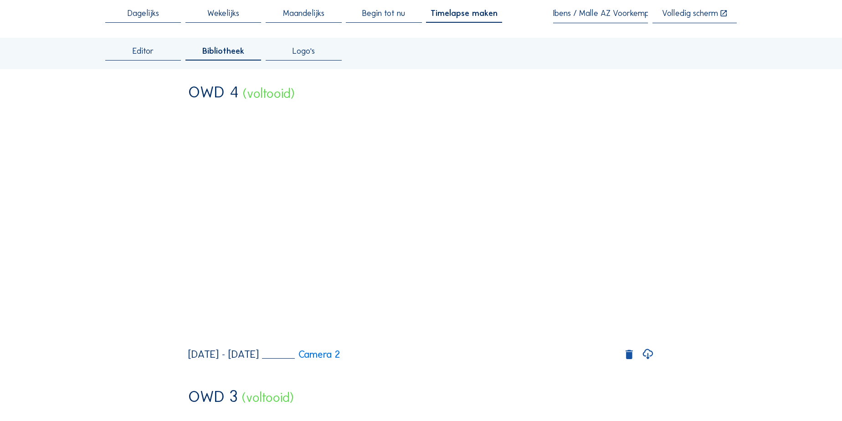
scroll to position [82, 0]
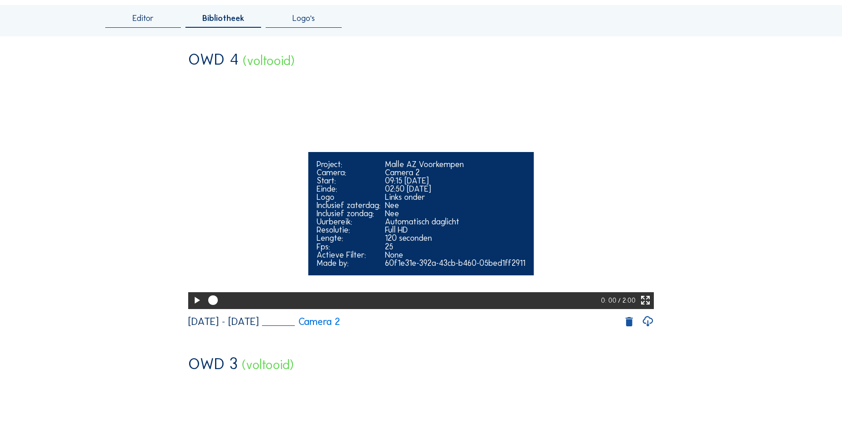
type input "Ibens / Malle AZ Voorkempen"
click at [191, 308] on icon at bounding box center [196, 301] width 11 height 14
